Goal: Task Accomplishment & Management: Use online tool/utility

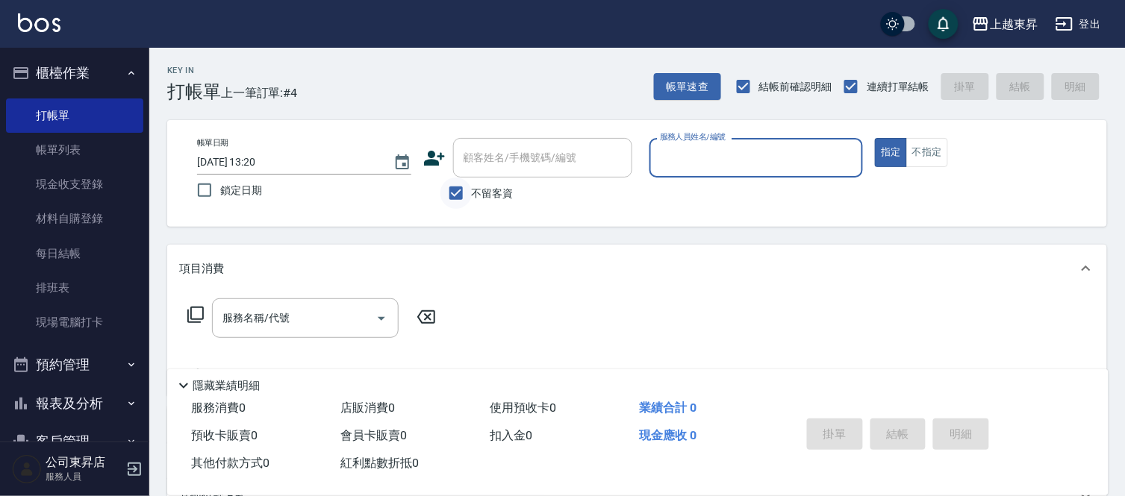
click at [465, 197] on input "不留客資" at bounding box center [455, 193] width 31 height 31
checkbox input "false"
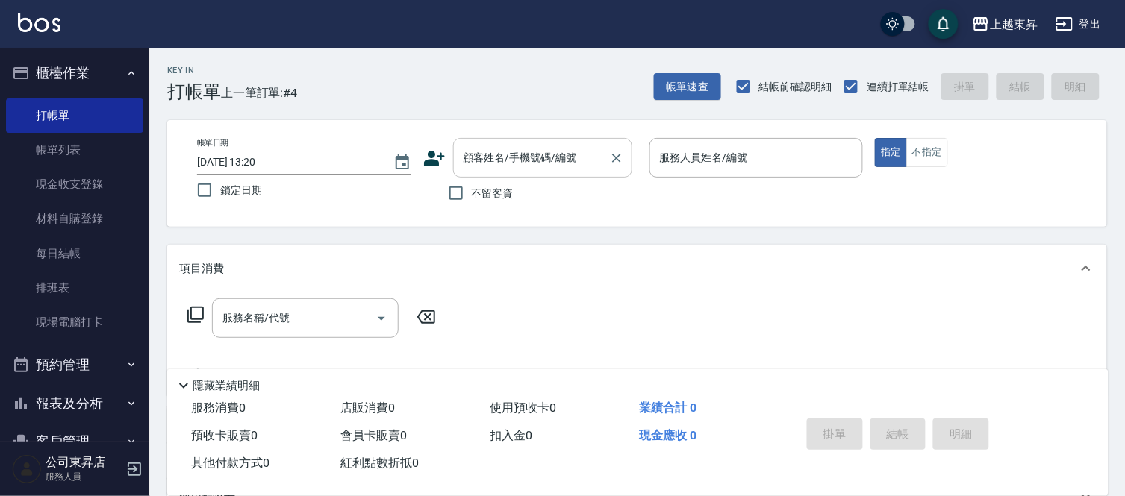
click at [479, 168] on input "顧客姓名/手機號碼/編號" at bounding box center [531, 158] width 143 height 26
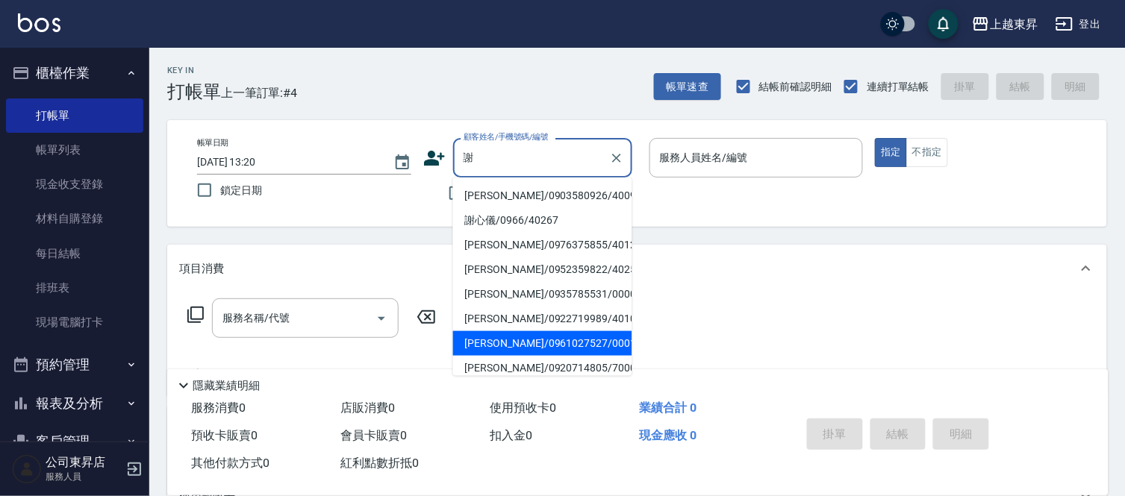
click at [490, 351] on li "[PERSON_NAME]/0961027527/00019" at bounding box center [542, 343] width 179 height 25
type input "[PERSON_NAME]/0961027527/00019"
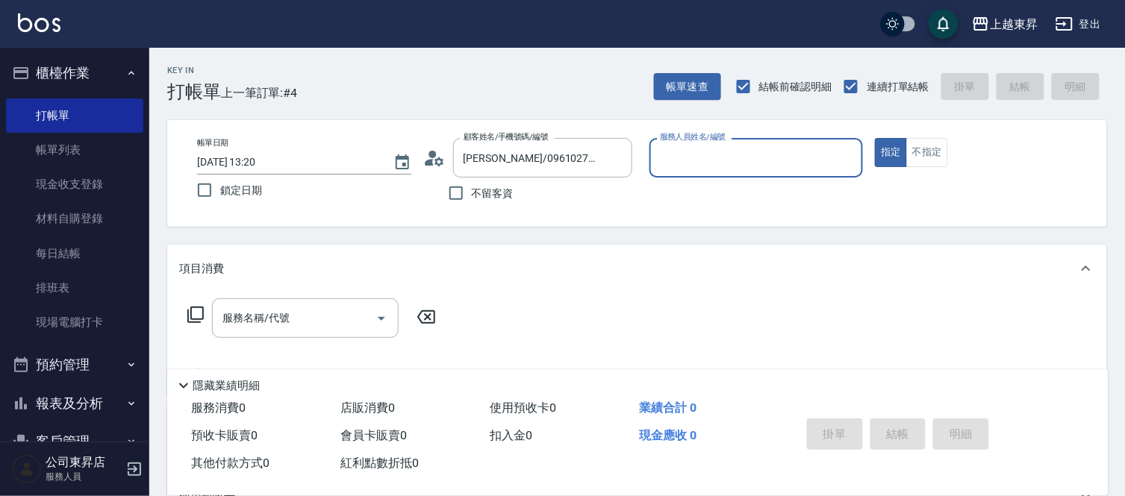
type input "支援-19"
click at [920, 159] on button "不指定" at bounding box center [927, 152] width 42 height 29
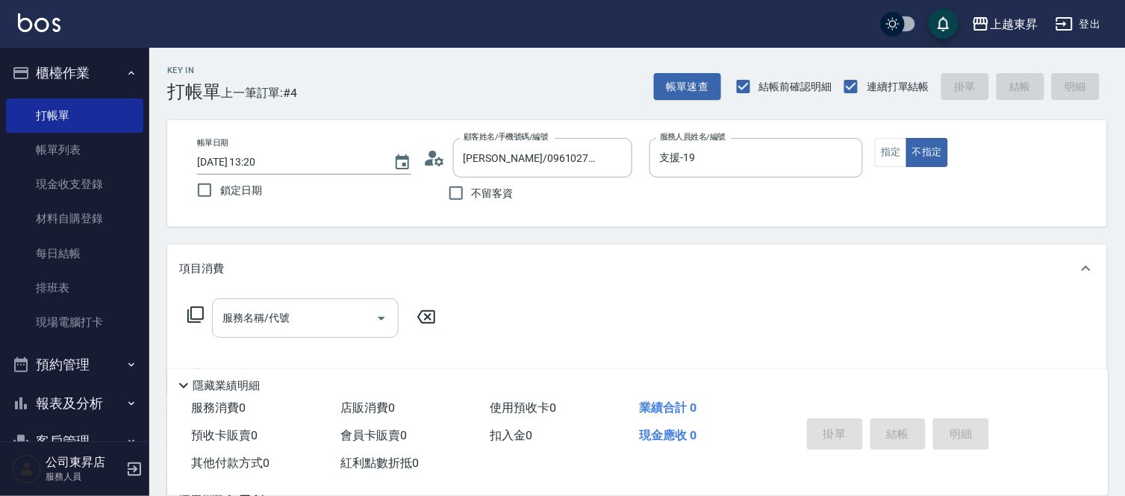
click at [314, 325] on input "服務名稱/代號" at bounding box center [294, 318] width 151 height 26
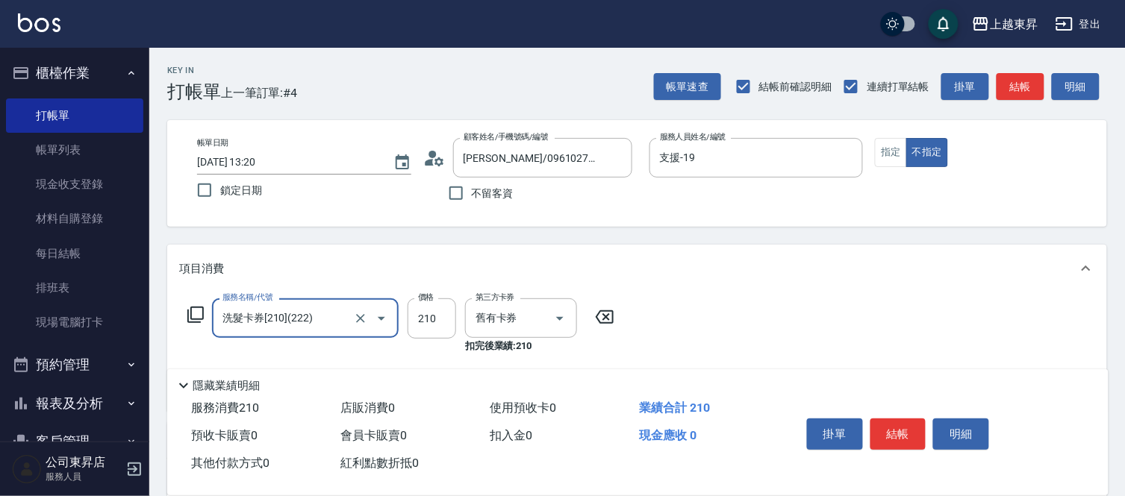
type input "洗髮卡券[210](222)"
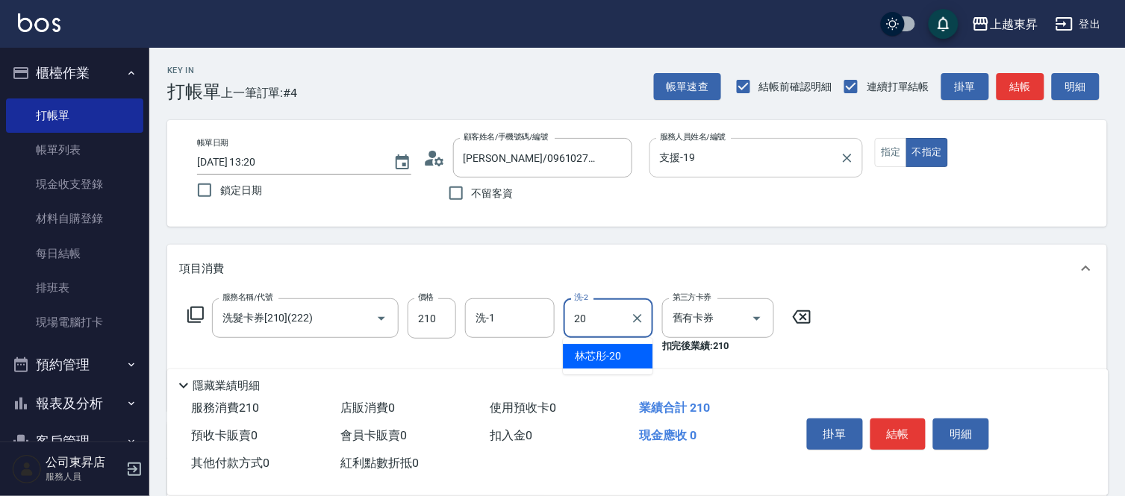
type input "2"
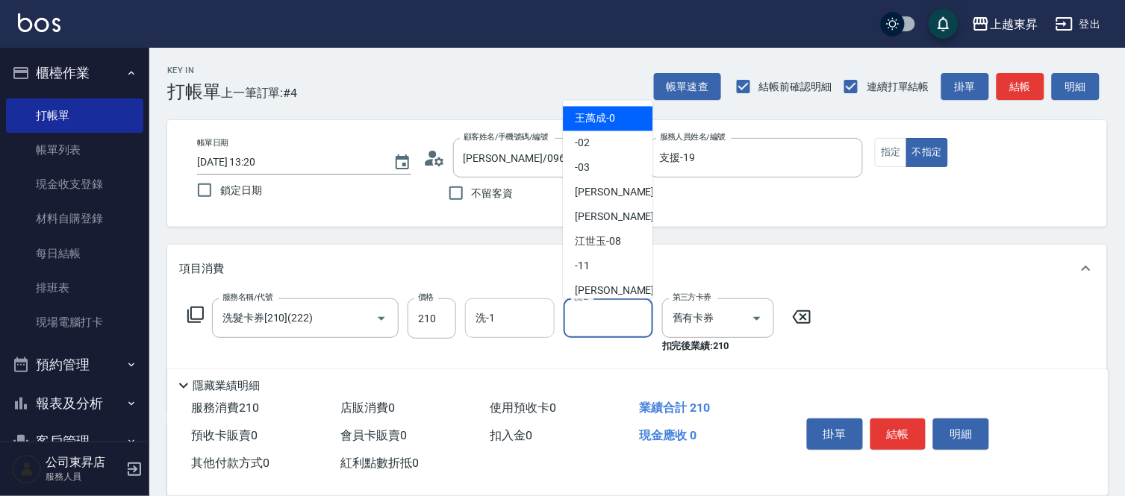
click at [508, 314] on input "洗-1" at bounding box center [510, 318] width 76 height 26
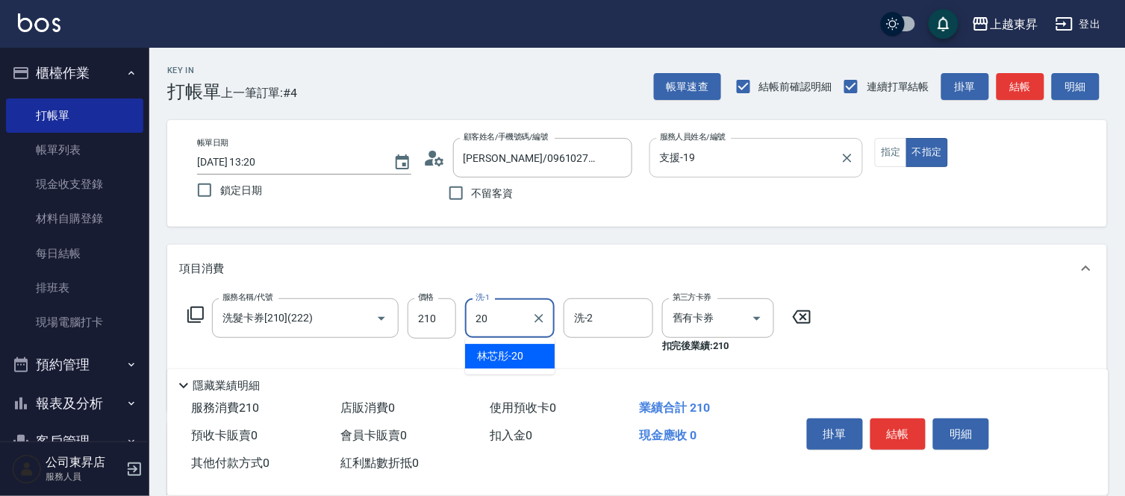
type input "林芯彤-20"
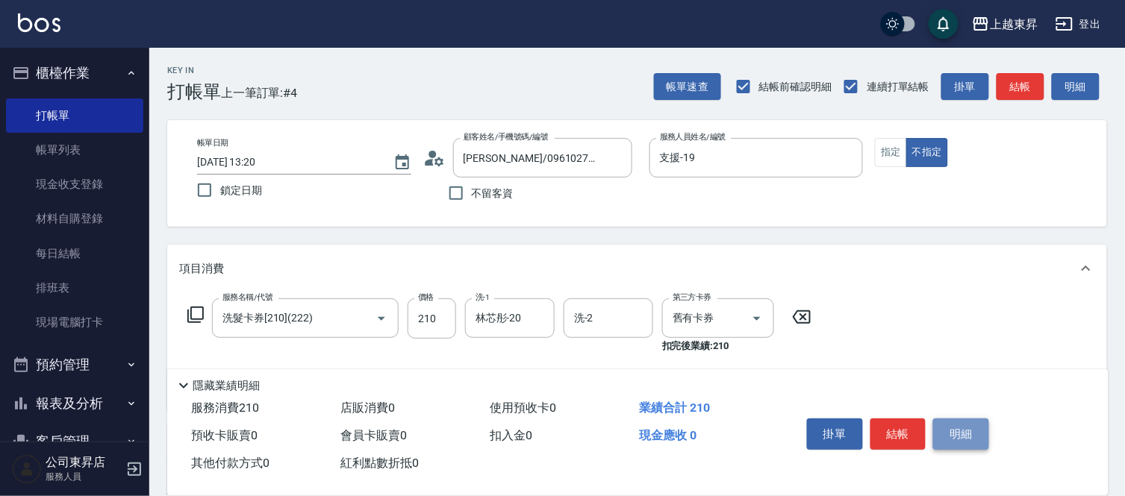
click at [941, 443] on button "明細" at bounding box center [961, 434] width 56 height 31
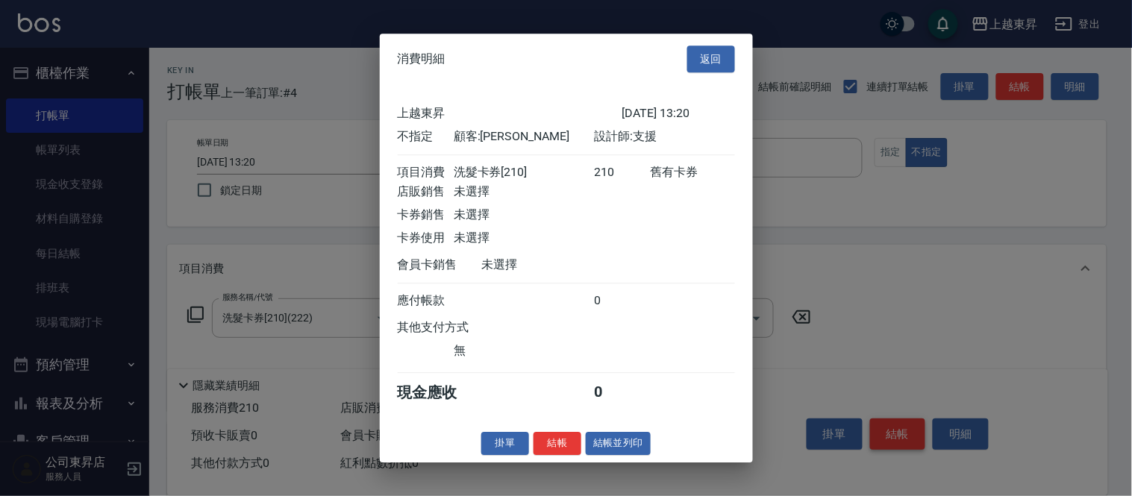
click at [907, 433] on div at bounding box center [566, 248] width 1132 height 496
click at [616, 455] on button "結帳並列印" at bounding box center [618, 443] width 65 height 23
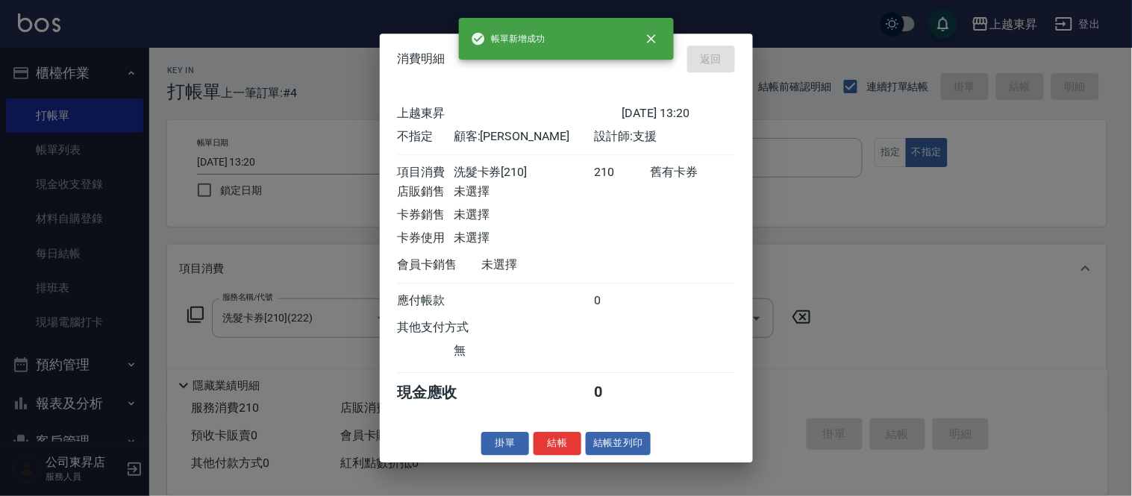
type input "[DATE] 14:08"
